Goal: Navigation & Orientation: Find specific page/section

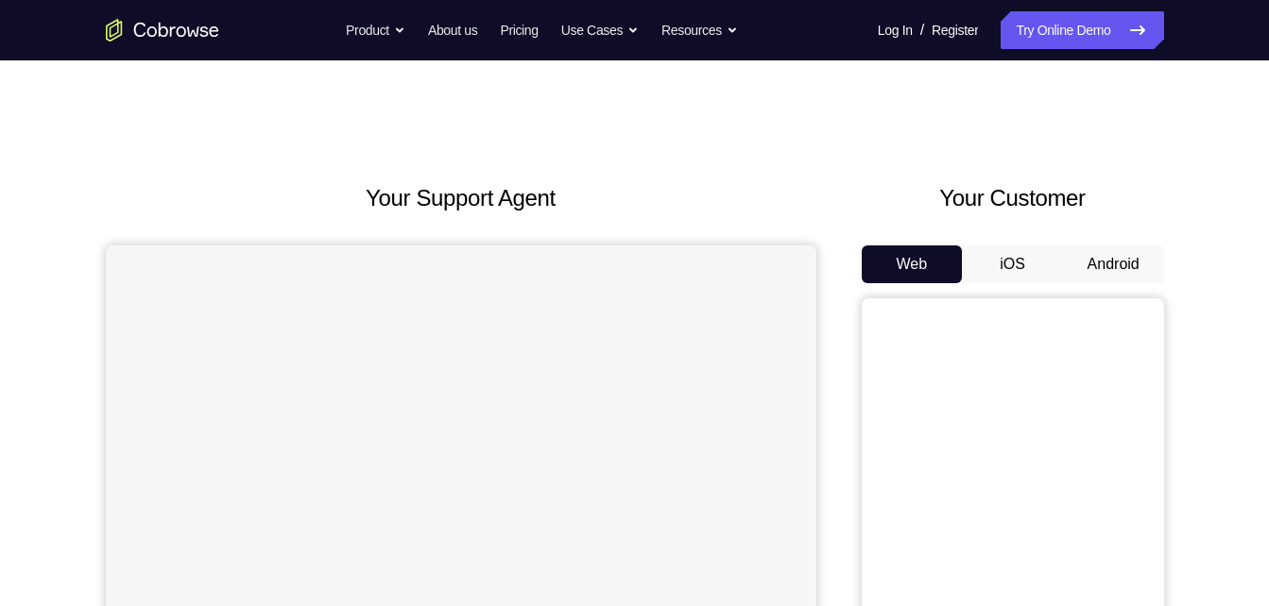
click at [1138, 265] on button "Android" at bounding box center [1113, 265] width 101 height 38
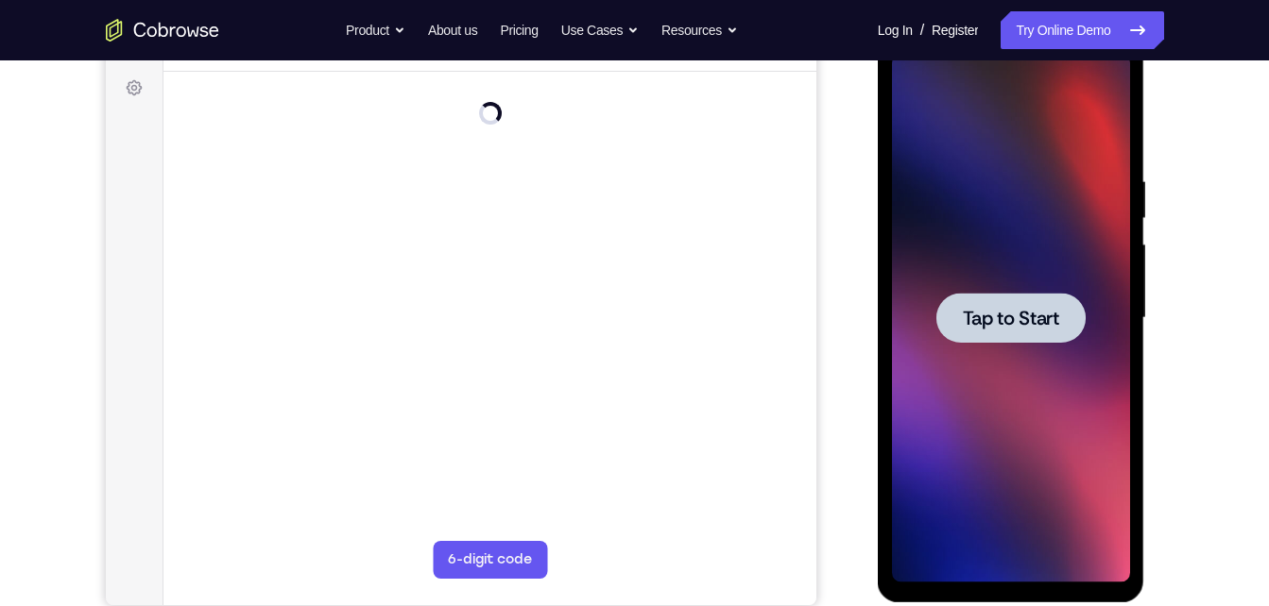
scroll to position [275, 0]
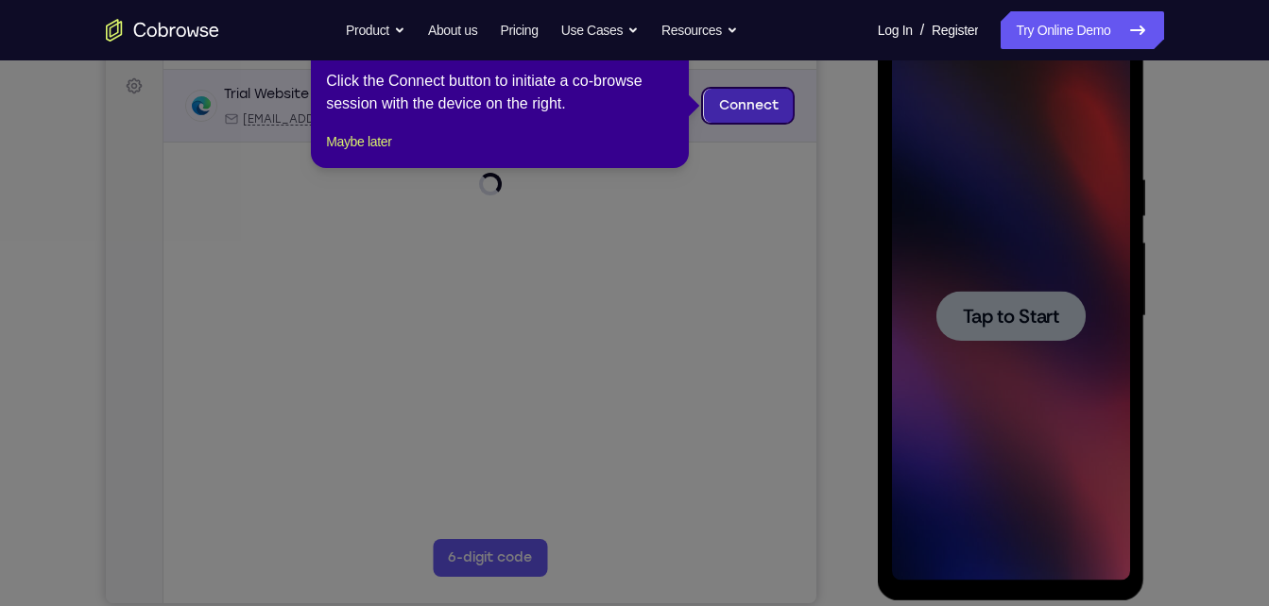
click at [724, 106] on link "Connect" at bounding box center [748, 106] width 90 height 34
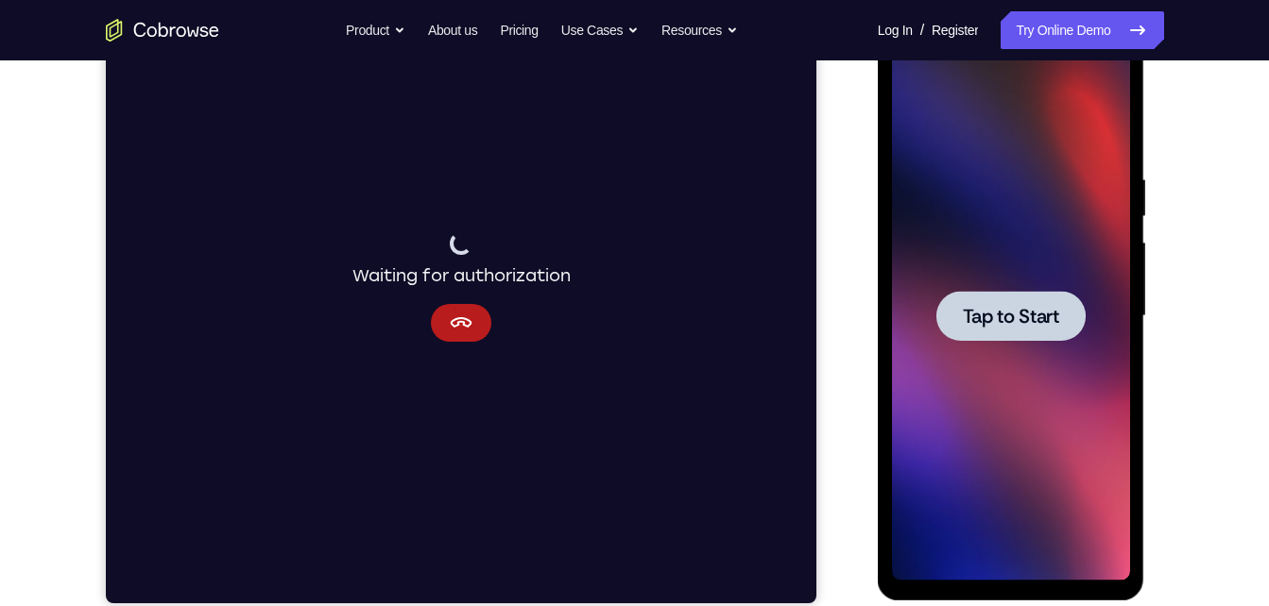
click at [999, 299] on div at bounding box center [1010, 316] width 149 height 50
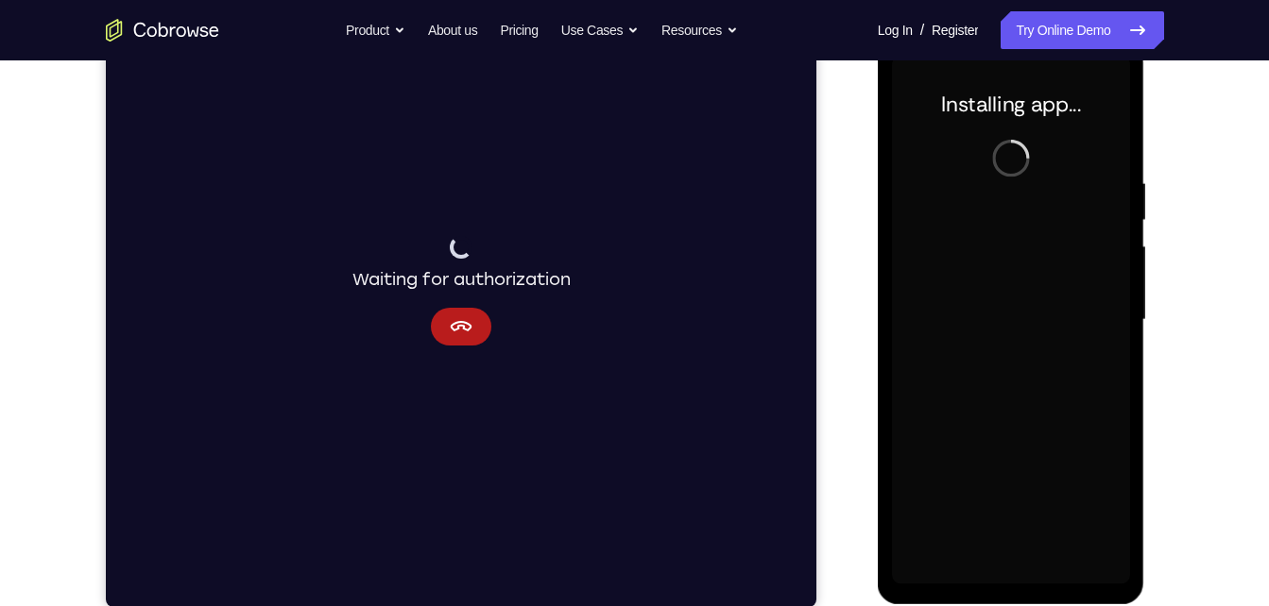
scroll to position [270, 0]
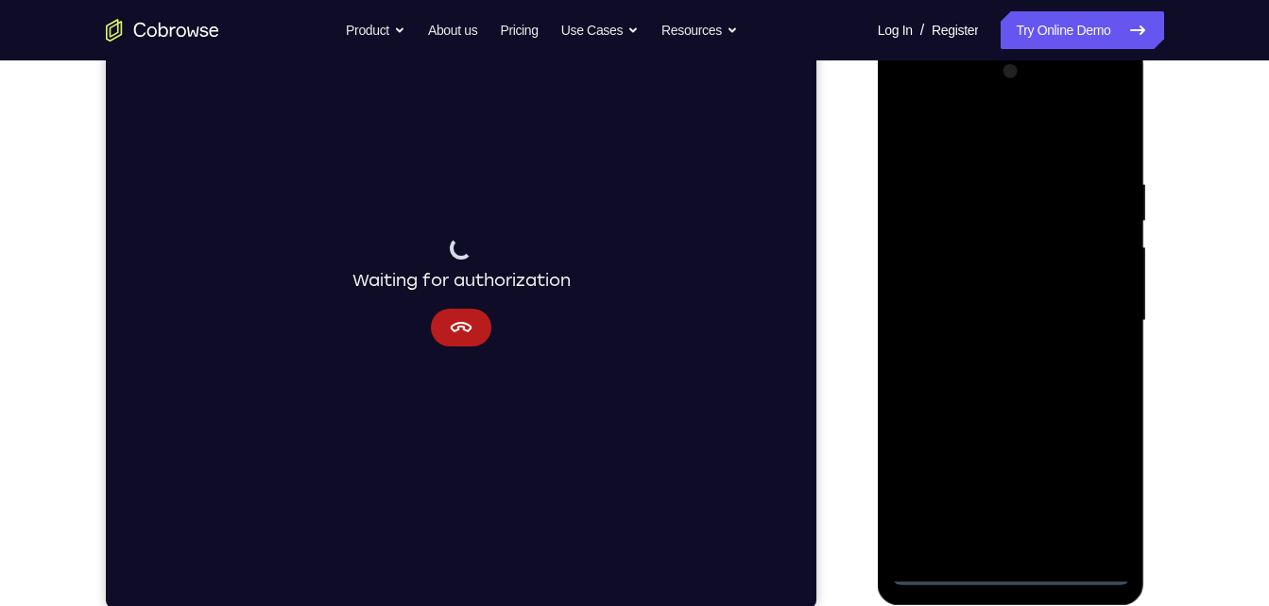
click at [1005, 565] on div at bounding box center [1011, 321] width 238 height 529
click at [1019, 570] on div at bounding box center [1011, 321] width 238 height 529
click at [1090, 481] on div at bounding box center [1011, 321] width 238 height 529
click at [982, 150] on div at bounding box center [1011, 321] width 238 height 529
click at [1098, 309] on div at bounding box center [1011, 321] width 238 height 529
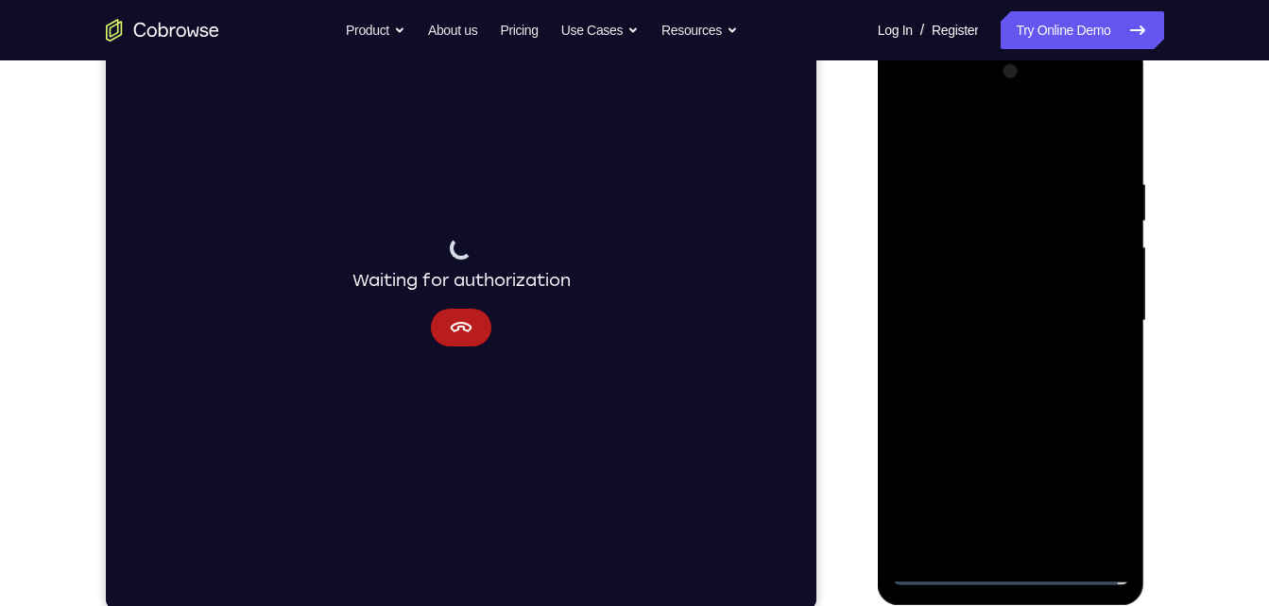
click at [996, 355] on div at bounding box center [1011, 321] width 238 height 529
click at [1023, 292] on div at bounding box center [1011, 321] width 238 height 529
click at [1024, 284] on div at bounding box center [1011, 321] width 238 height 529
click at [1019, 319] on div at bounding box center [1011, 321] width 238 height 529
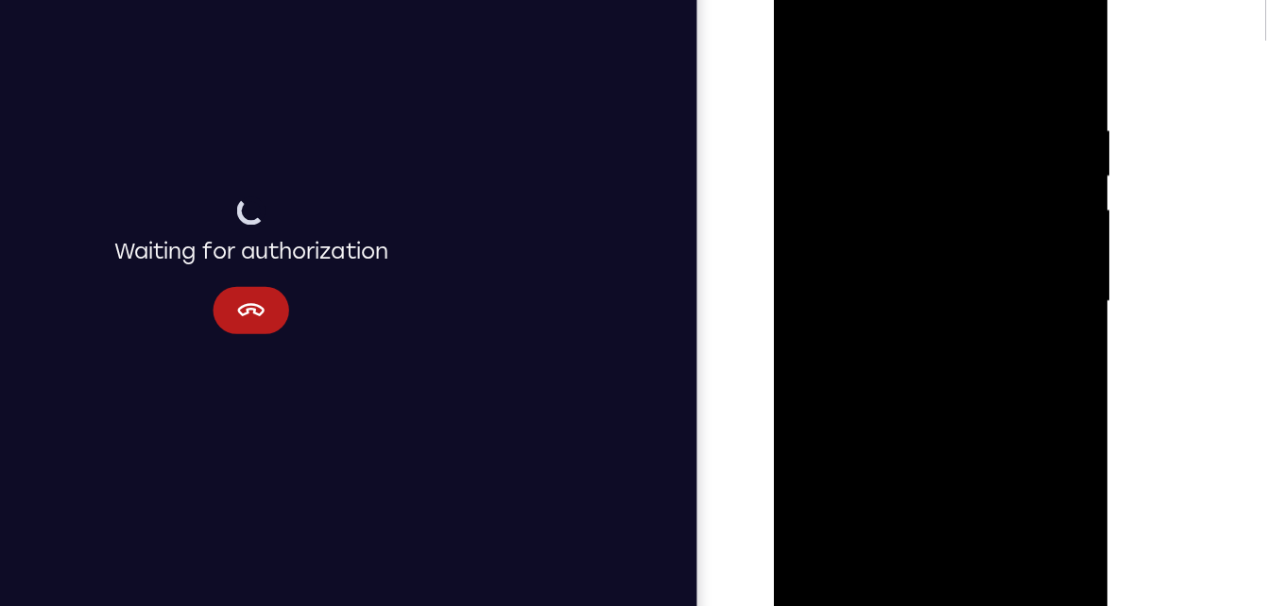
click at [936, 319] on div at bounding box center [907, 231] width 238 height 529
click at [878, 90] on div at bounding box center [907, 231] width 238 height 529
click at [992, 48] on div at bounding box center [907, 231] width 238 height 529
click at [1002, 48] on div at bounding box center [907, 231] width 238 height 529
drag, startPoint x: 920, startPoint y: 77, endPoint x: 793, endPoint y: 76, distance: 127.5
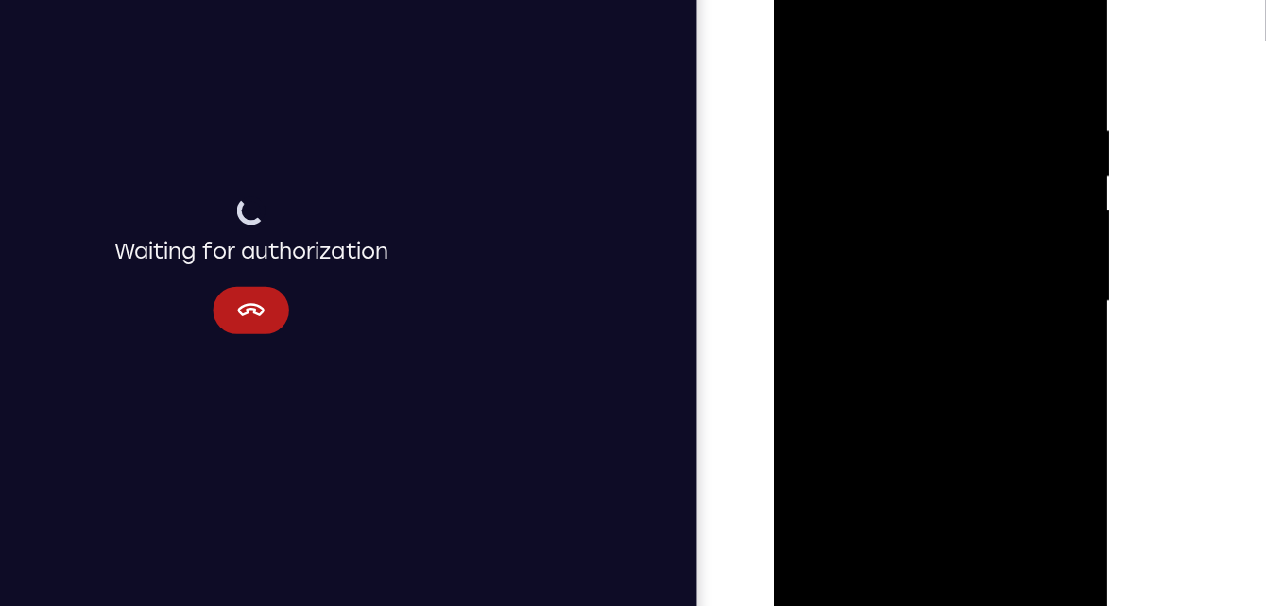
click at [793, 76] on div at bounding box center [907, 231] width 238 height 529
drag, startPoint x: 967, startPoint y: 86, endPoint x: 833, endPoint y: 75, distance: 134.6
click at [833, 75] on div at bounding box center [907, 231] width 238 height 529
click at [830, 77] on div at bounding box center [907, 231] width 238 height 529
click at [1012, 144] on div at bounding box center [907, 231] width 238 height 529
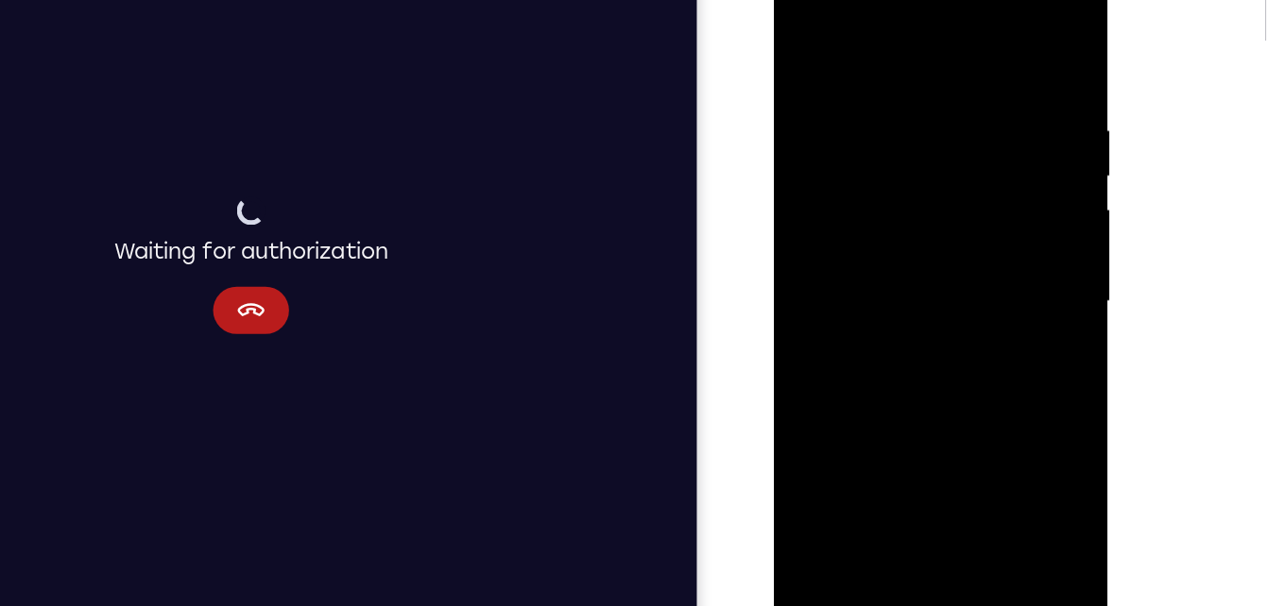
click at [1012, 144] on div at bounding box center [907, 231] width 238 height 529
click at [1003, 52] on div at bounding box center [907, 231] width 238 height 529
drag, startPoint x: 937, startPoint y: 82, endPoint x: 859, endPoint y: 82, distance: 78.4
click at [859, 82] on div at bounding box center [907, 231] width 238 height 529
click at [942, 83] on div at bounding box center [907, 231] width 238 height 529
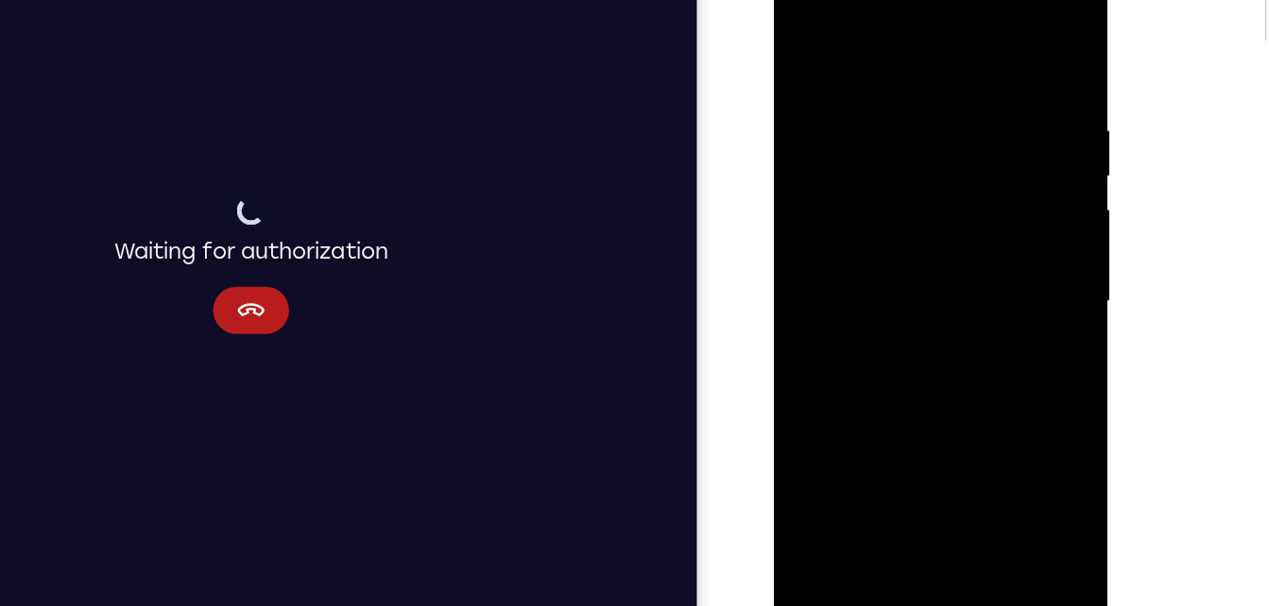
click at [1021, 138] on div at bounding box center [907, 231] width 238 height 529
click at [1003, 47] on div at bounding box center [907, 231] width 238 height 529
drag, startPoint x: 986, startPoint y: 78, endPoint x: 820, endPoint y: 86, distance: 166.4
click at [820, 86] on div at bounding box center [907, 231] width 238 height 529
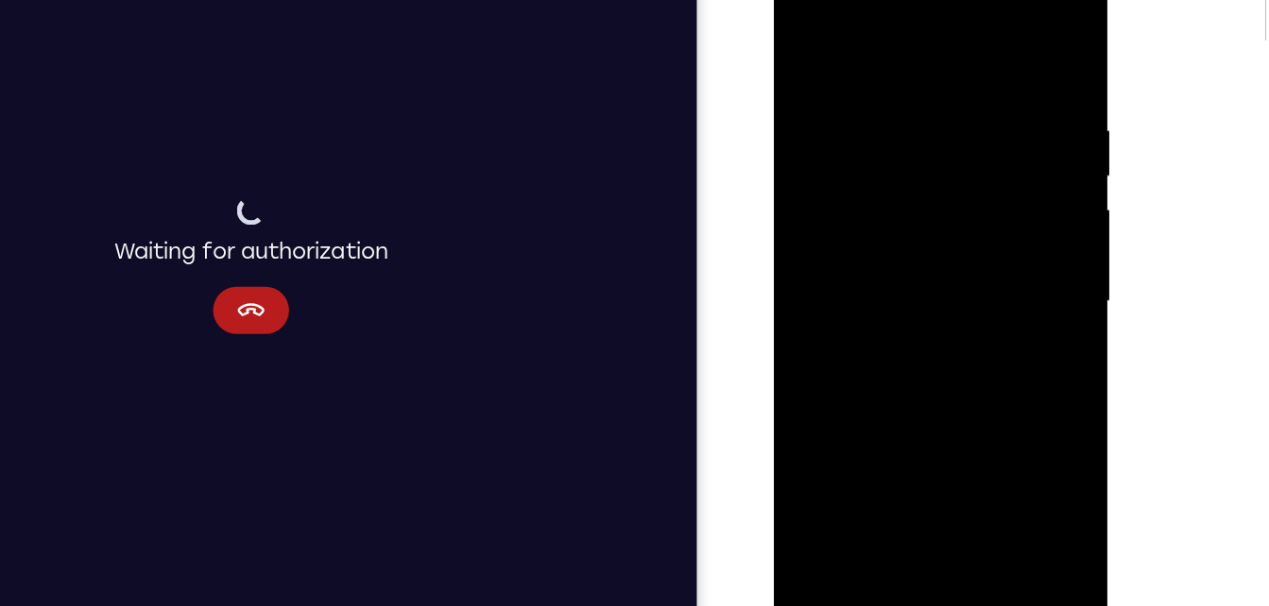
drag, startPoint x: 994, startPoint y: 88, endPoint x: 890, endPoint y: 86, distance: 103.9
click at [890, 86] on div at bounding box center [907, 231] width 238 height 529
click at [907, 86] on div at bounding box center [907, 231] width 238 height 529
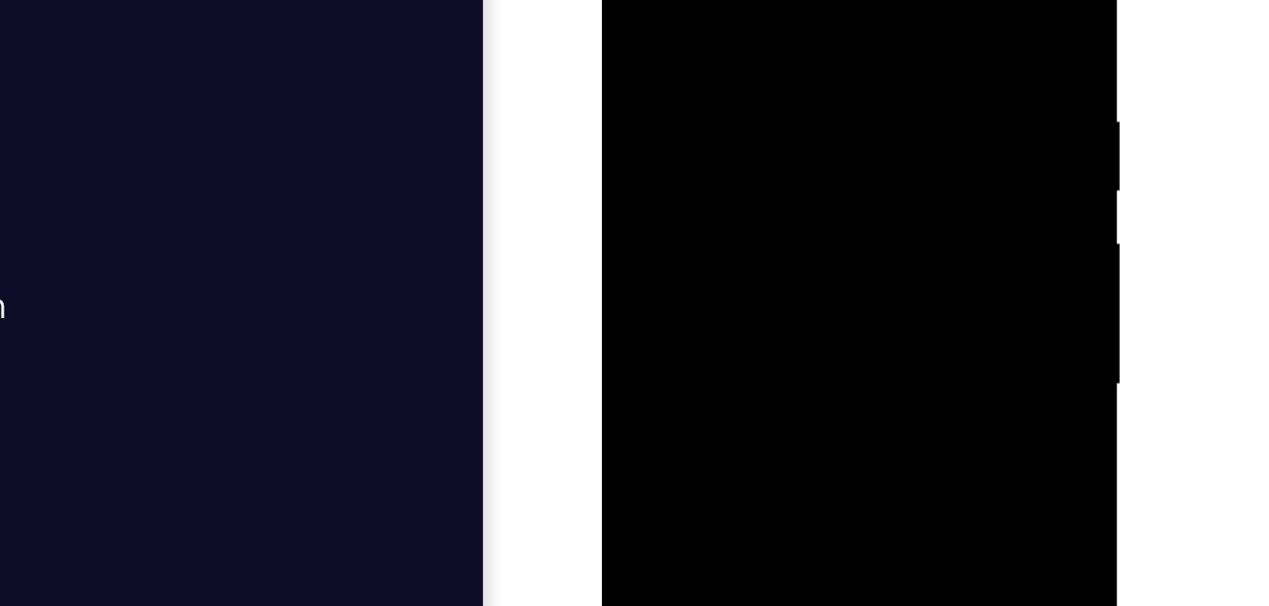
click at [843, 45] on div at bounding box center [736, 125] width 238 height 529
drag, startPoint x: 670, startPoint y: 44, endPoint x: 931, endPoint y: 21, distance: 261.8
click at [872, 21] on html "Online web based iOS Simulators and Android Emulators. Run iPhone, iPad, Mobile…" at bounding box center [737, 130] width 269 height 567
drag, startPoint x: 818, startPoint y: 51, endPoint x: 711, endPoint y: 60, distance: 107.1
click at [711, 60] on div at bounding box center [736, 125] width 238 height 529
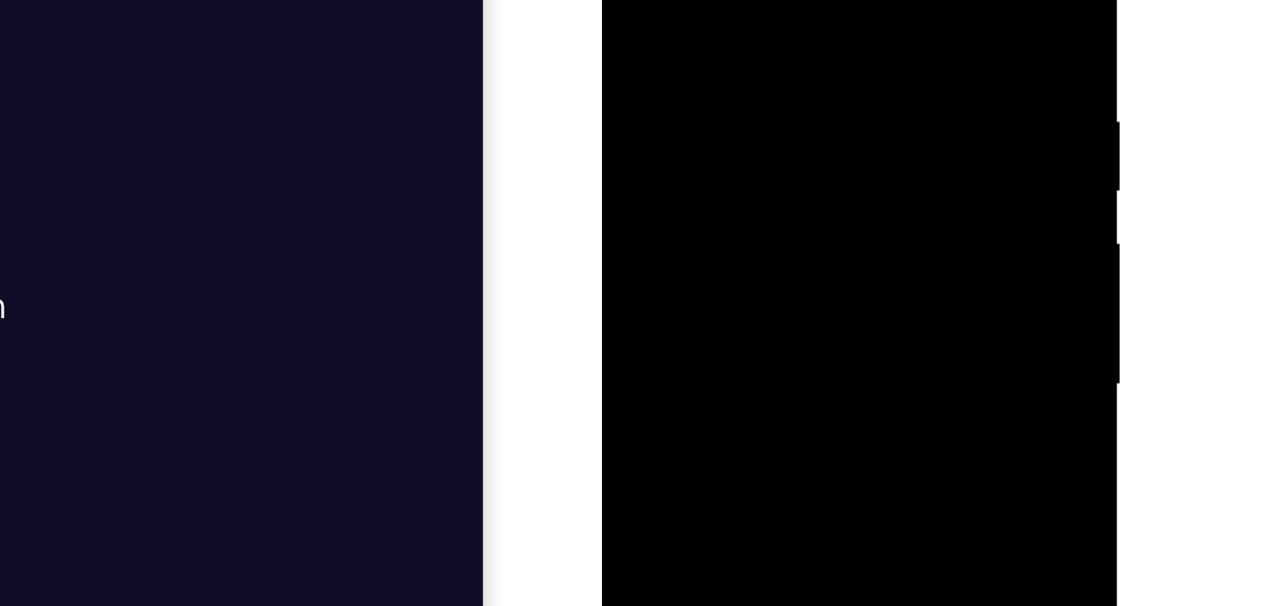
click at [843, 52] on div at bounding box center [736, 125] width 238 height 529
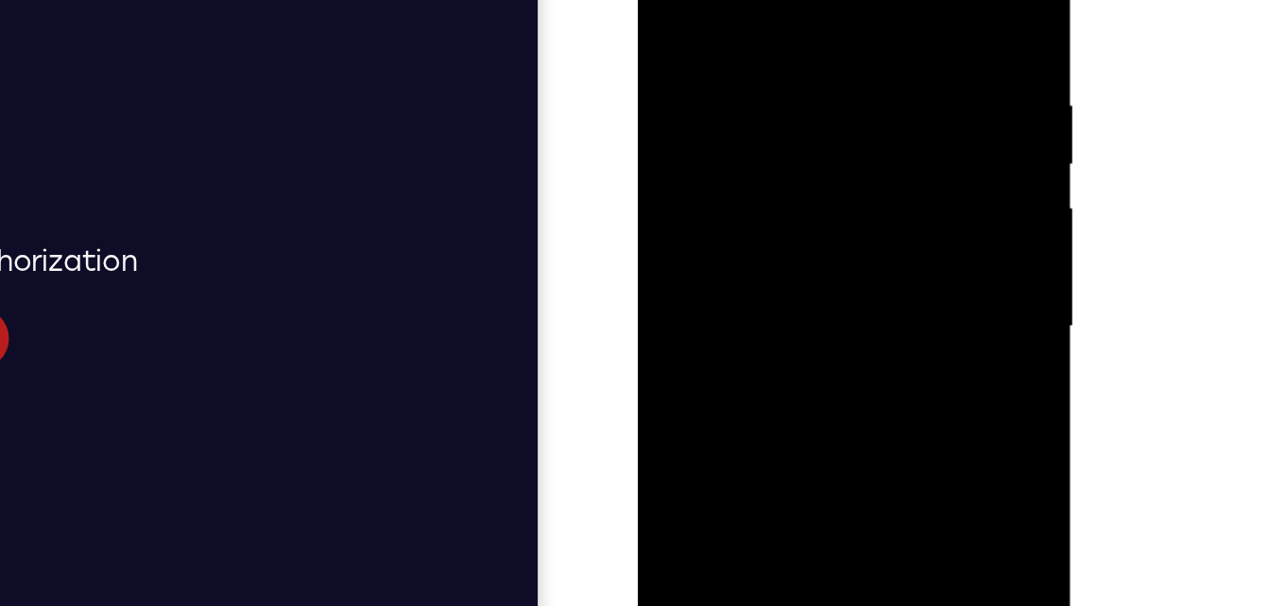
drag, startPoint x: 839, startPoint y: 52, endPoint x: 641, endPoint y: 55, distance: 197.5
click at [641, 55] on div at bounding box center [771, 155] width 267 height 563
click at [870, 0] on div at bounding box center [771, 153] width 238 height 529
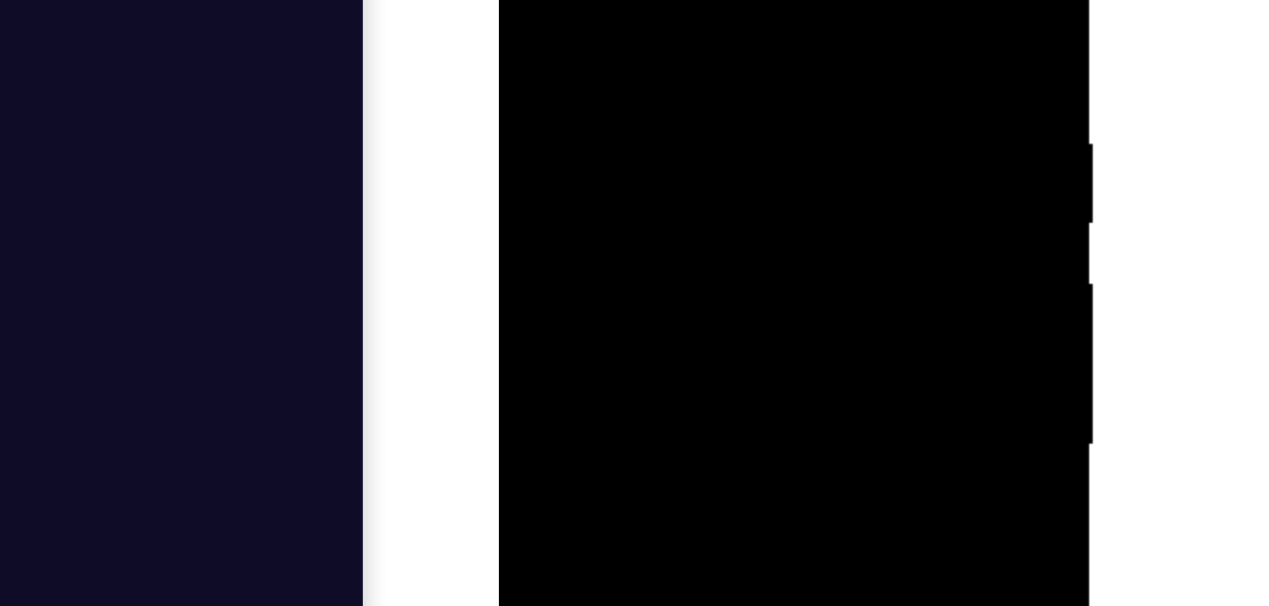
click at [731, 0] on div at bounding box center [632, 106] width 238 height 529
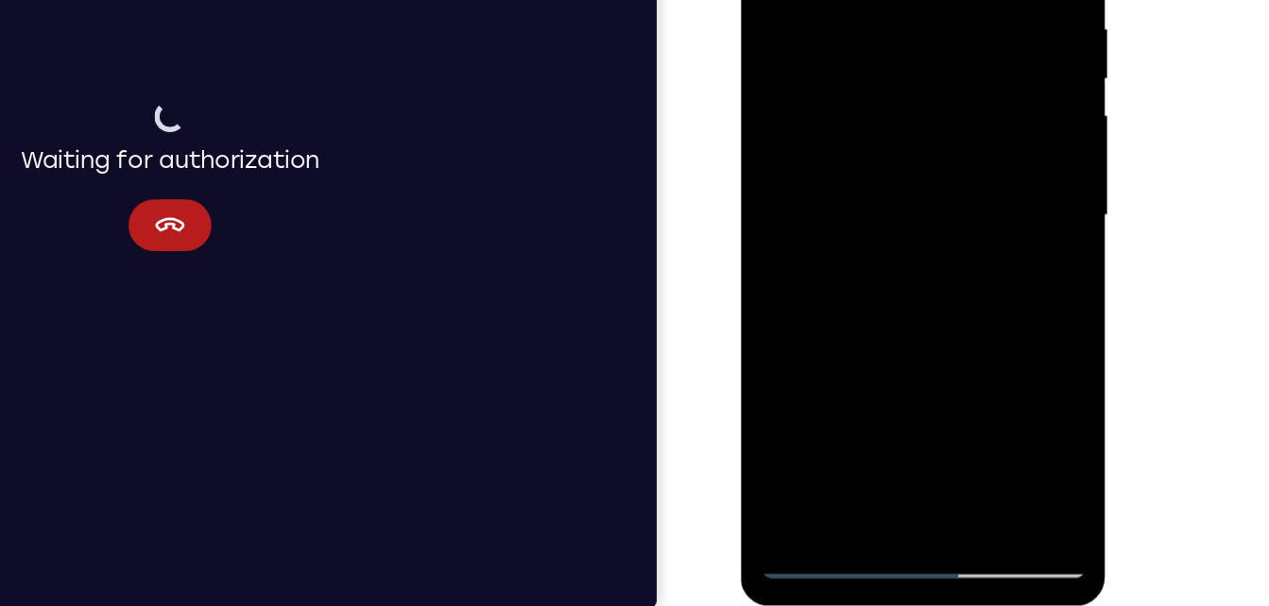
scroll to position [269, 0]
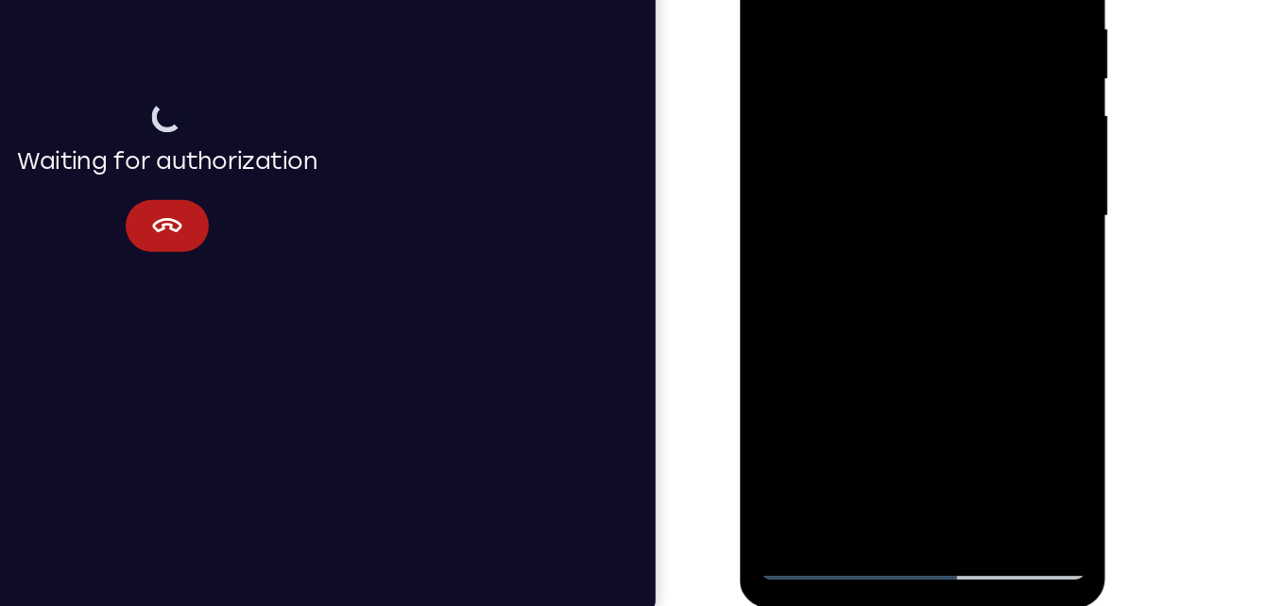
click at [806, 356] on div at bounding box center [873, 113] width 238 height 529
click at [804, 359] on div at bounding box center [873, 113] width 238 height 529
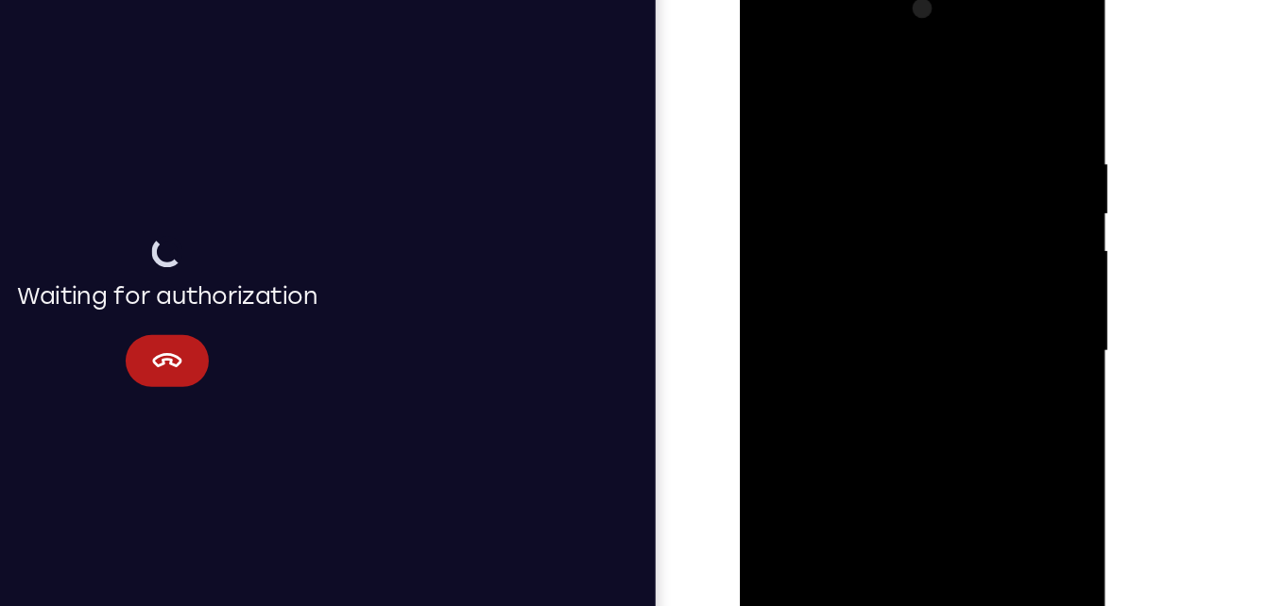
click at [968, 69] on div at bounding box center [873, 247] width 238 height 529
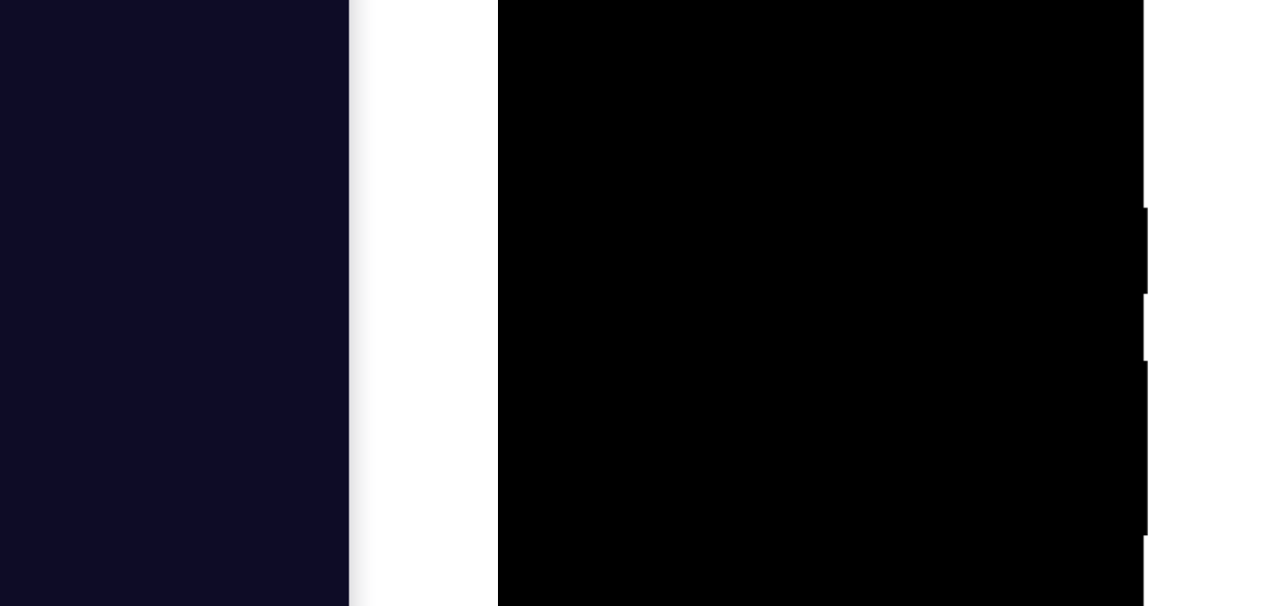
click at [726, 0] on div at bounding box center [631, 141] width 238 height 529
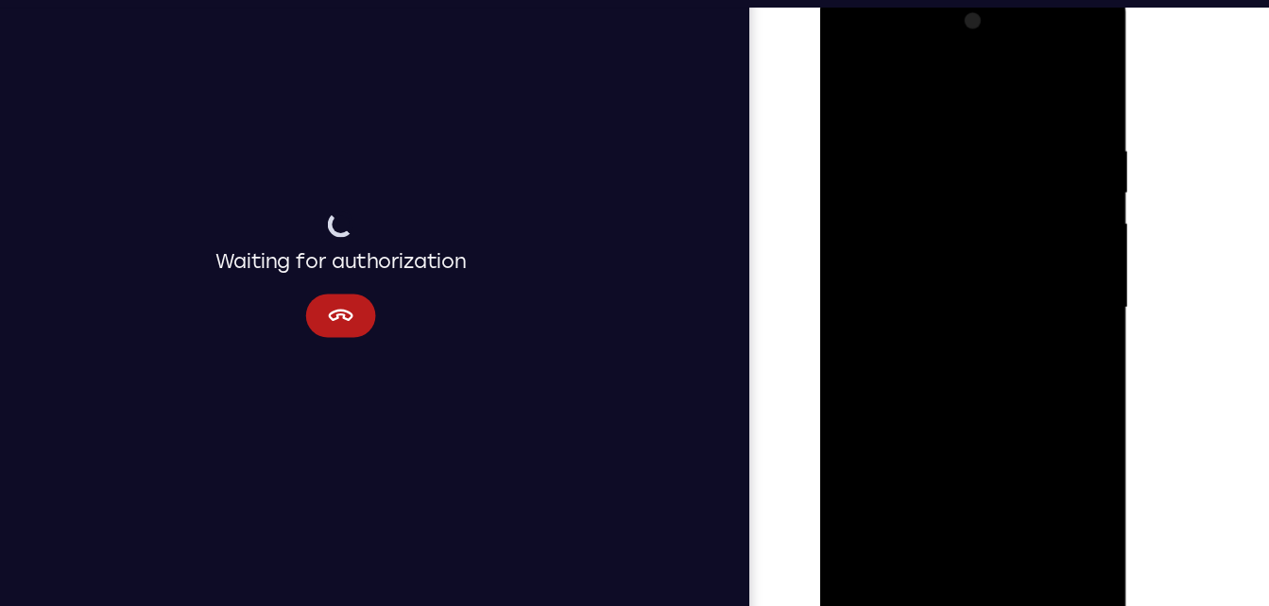
click at [881, 519] on div at bounding box center [952, 267] width 238 height 529
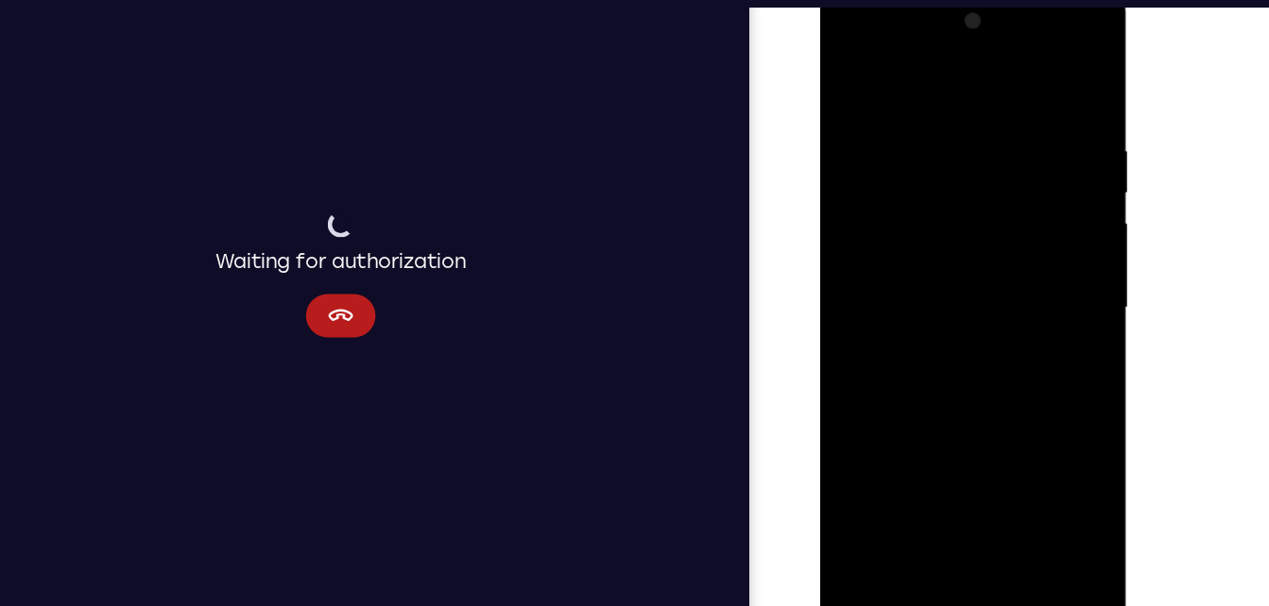
click at [952, 503] on div at bounding box center [952, 267] width 238 height 529
click at [952, 507] on div at bounding box center [952, 267] width 238 height 529
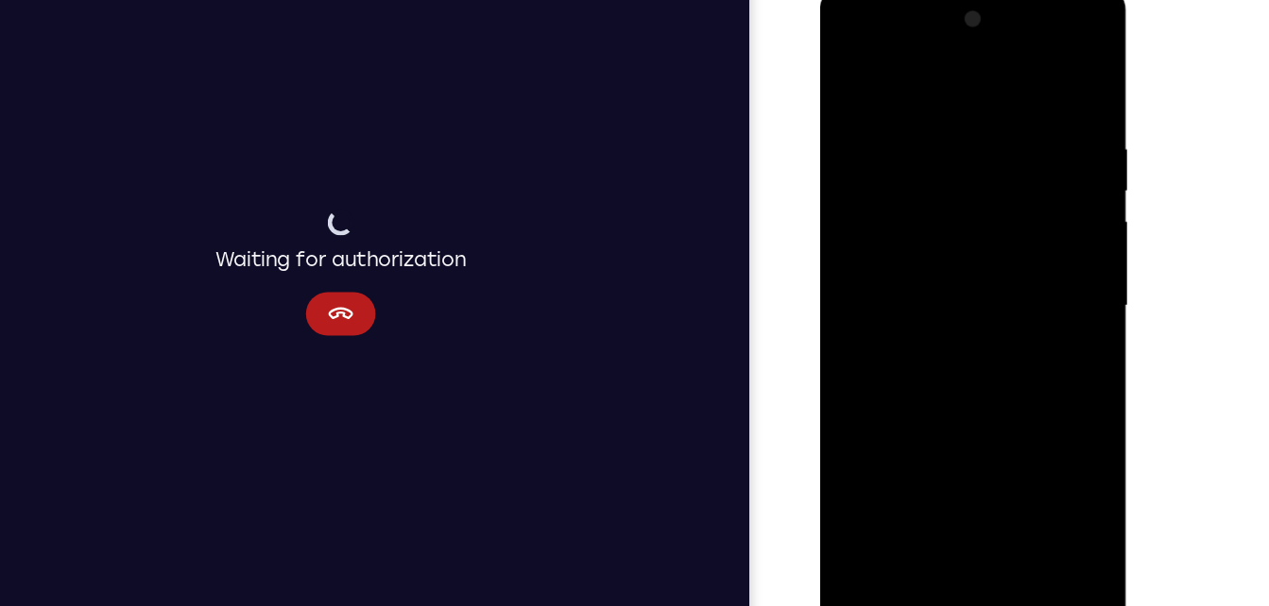
scroll to position [250, 0]
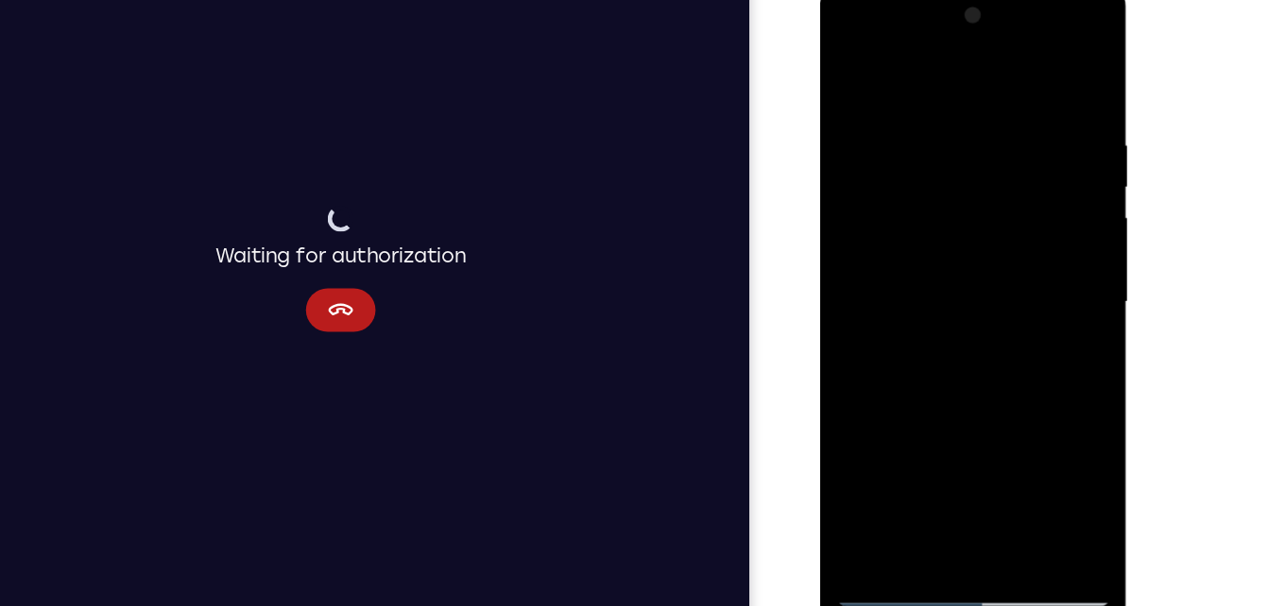
click at [1030, 35] on div at bounding box center [952, 260] width 238 height 529
click at [1049, 78] on div at bounding box center [952, 260] width 238 height 529
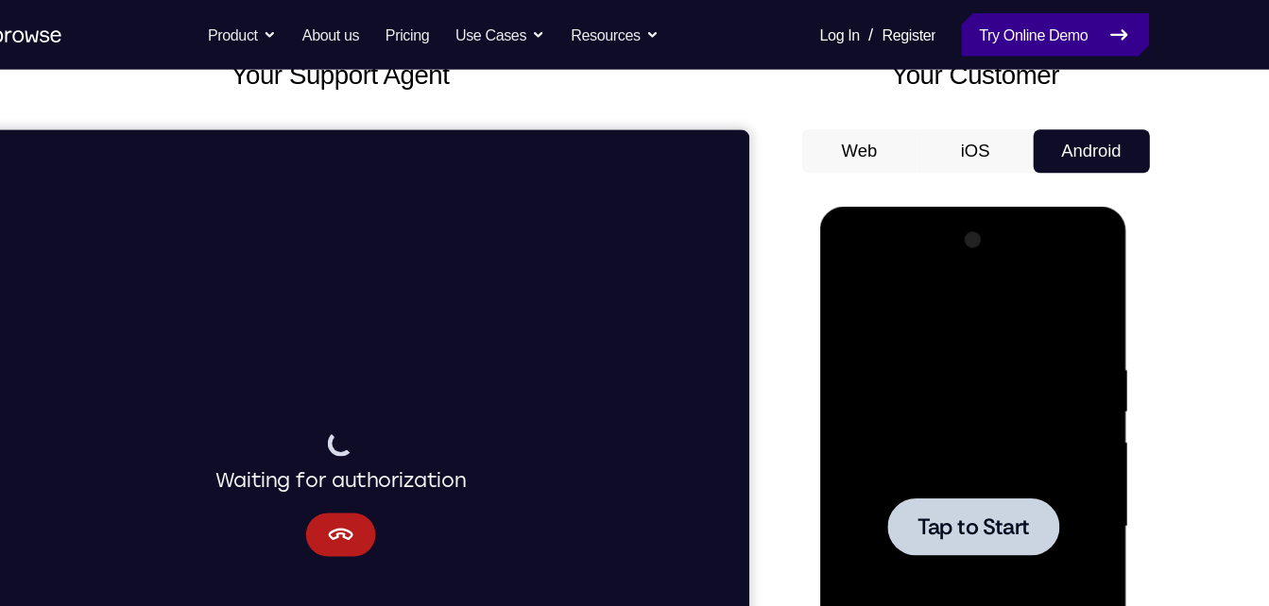
scroll to position [115, 0]
